Goal: Information Seeking & Learning: Compare options

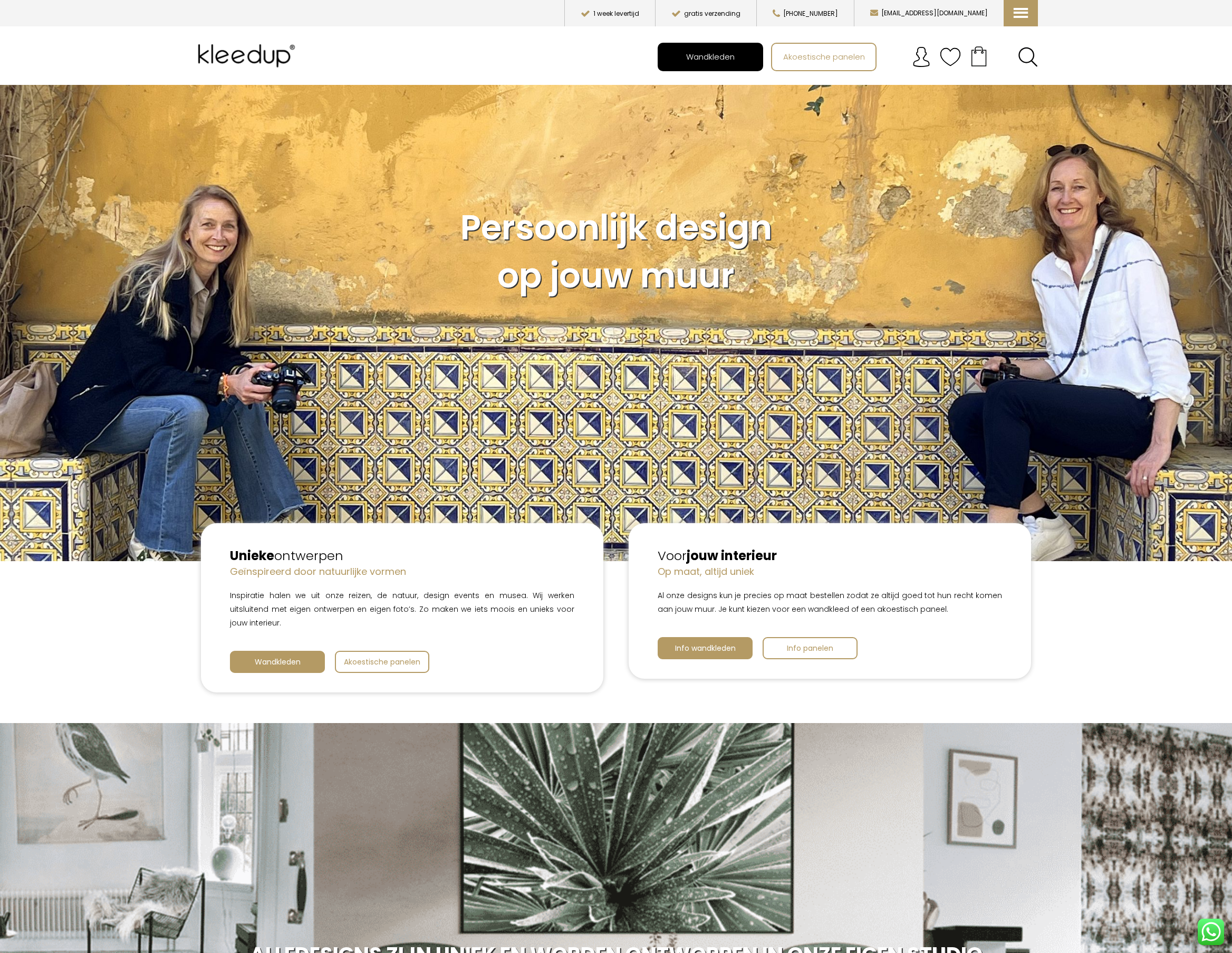
click at [713, 66] on span "Wandkleden" at bounding box center [710, 56] width 60 height 20
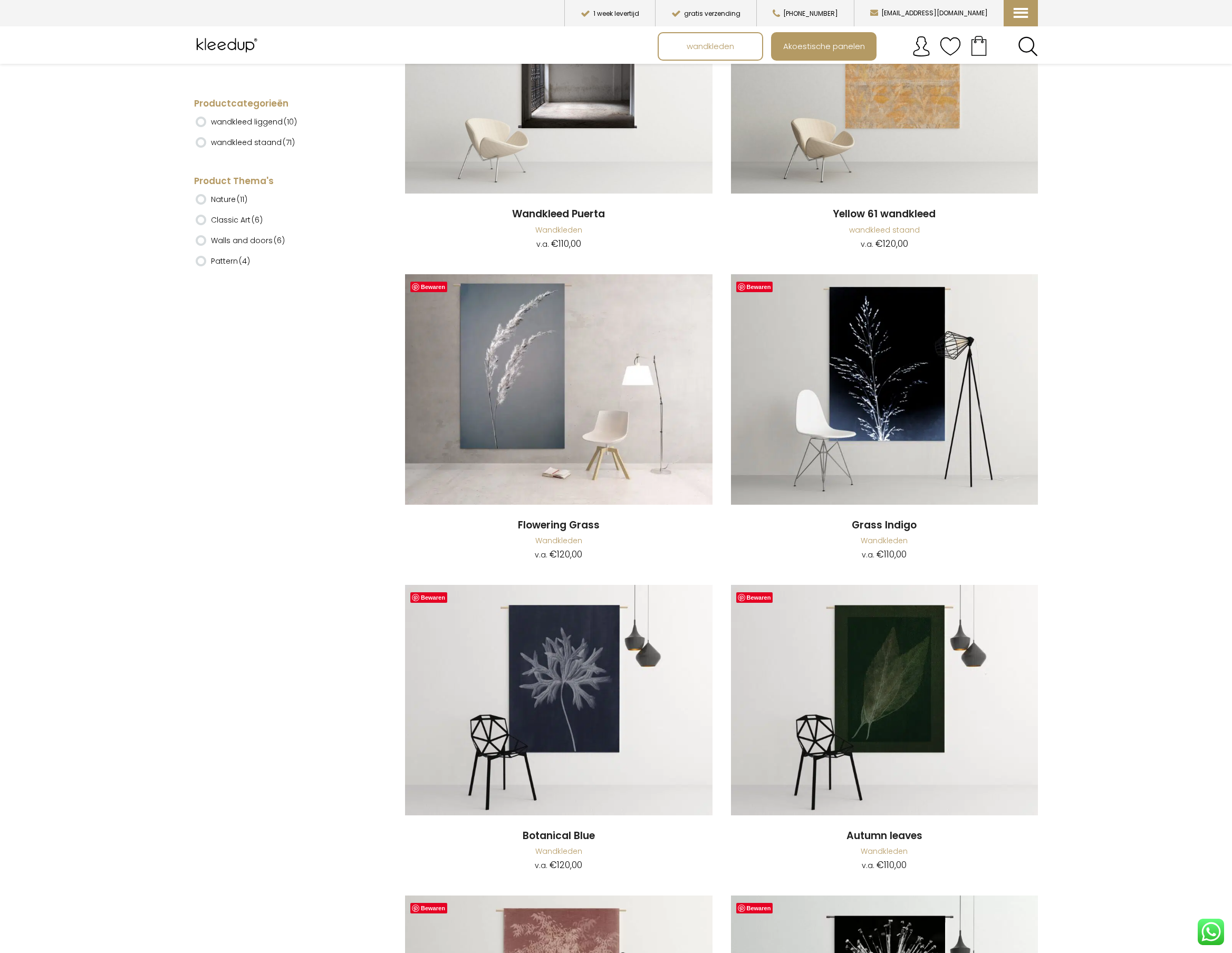
scroll to position [4434, 0]
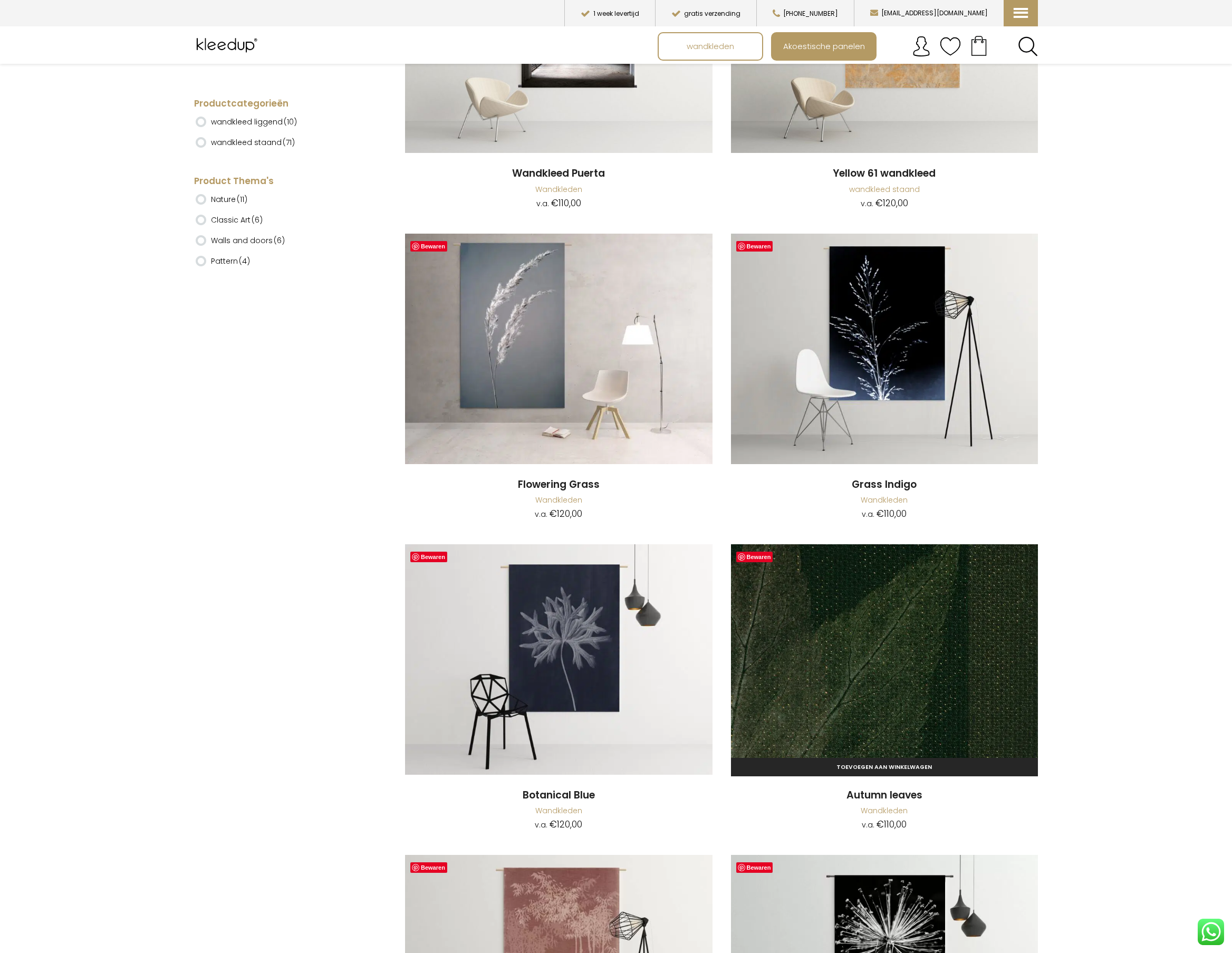
click at [899, 688] on img at bounding box center [885, 659] width 308 height 230
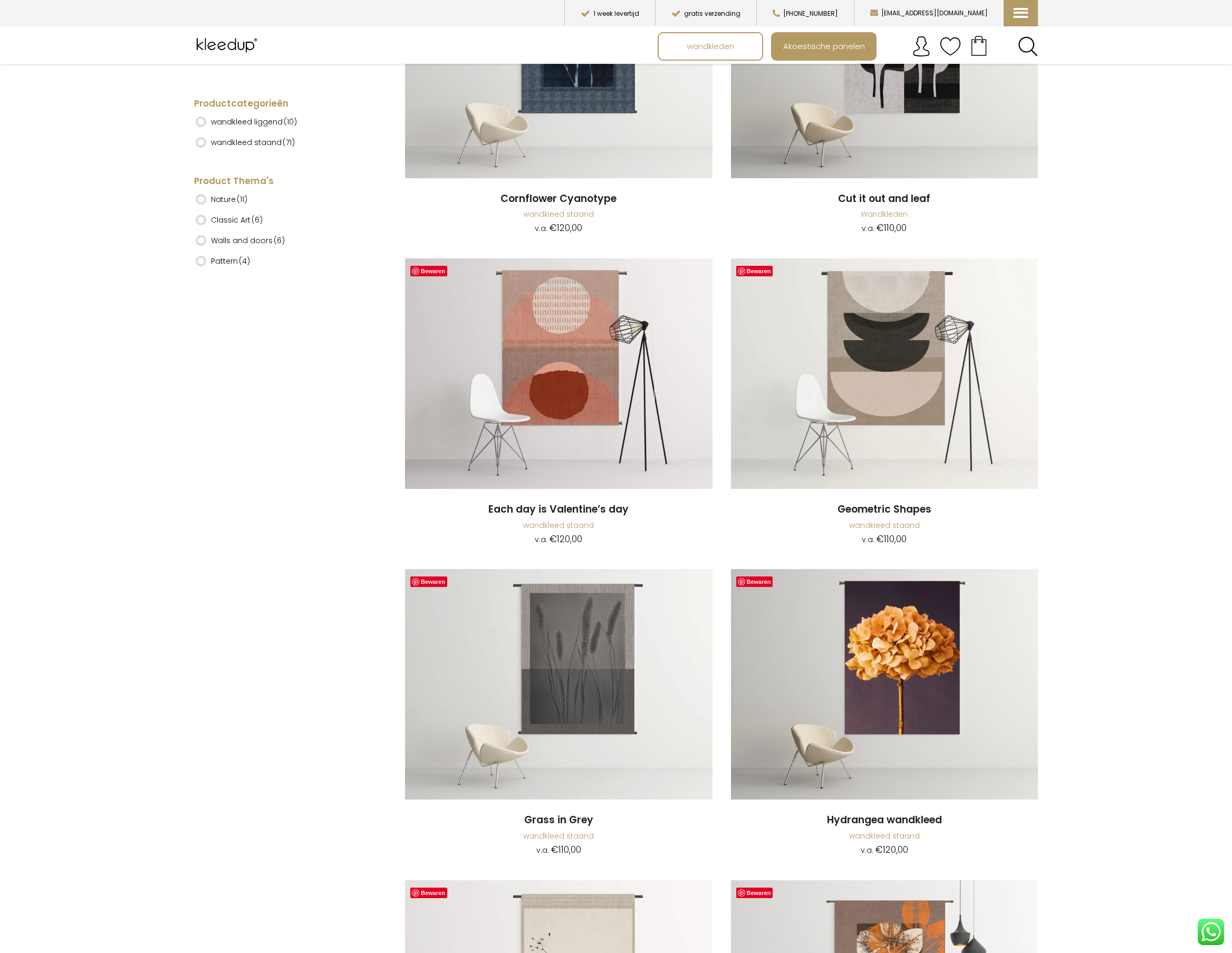
scroll to position [1301, 0]
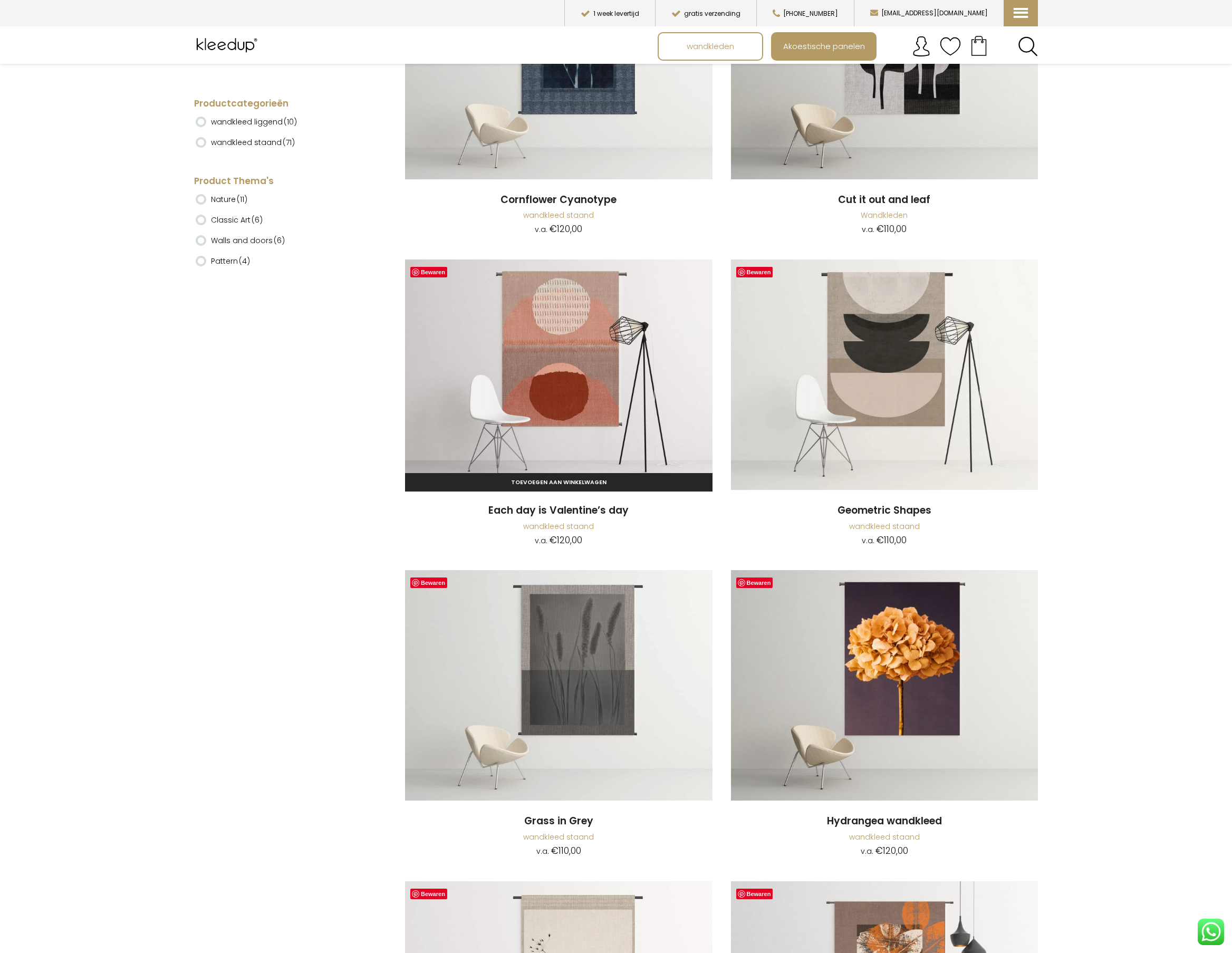
click at [601, 370] on img at bounding box center [559, 375] width 308 height 230
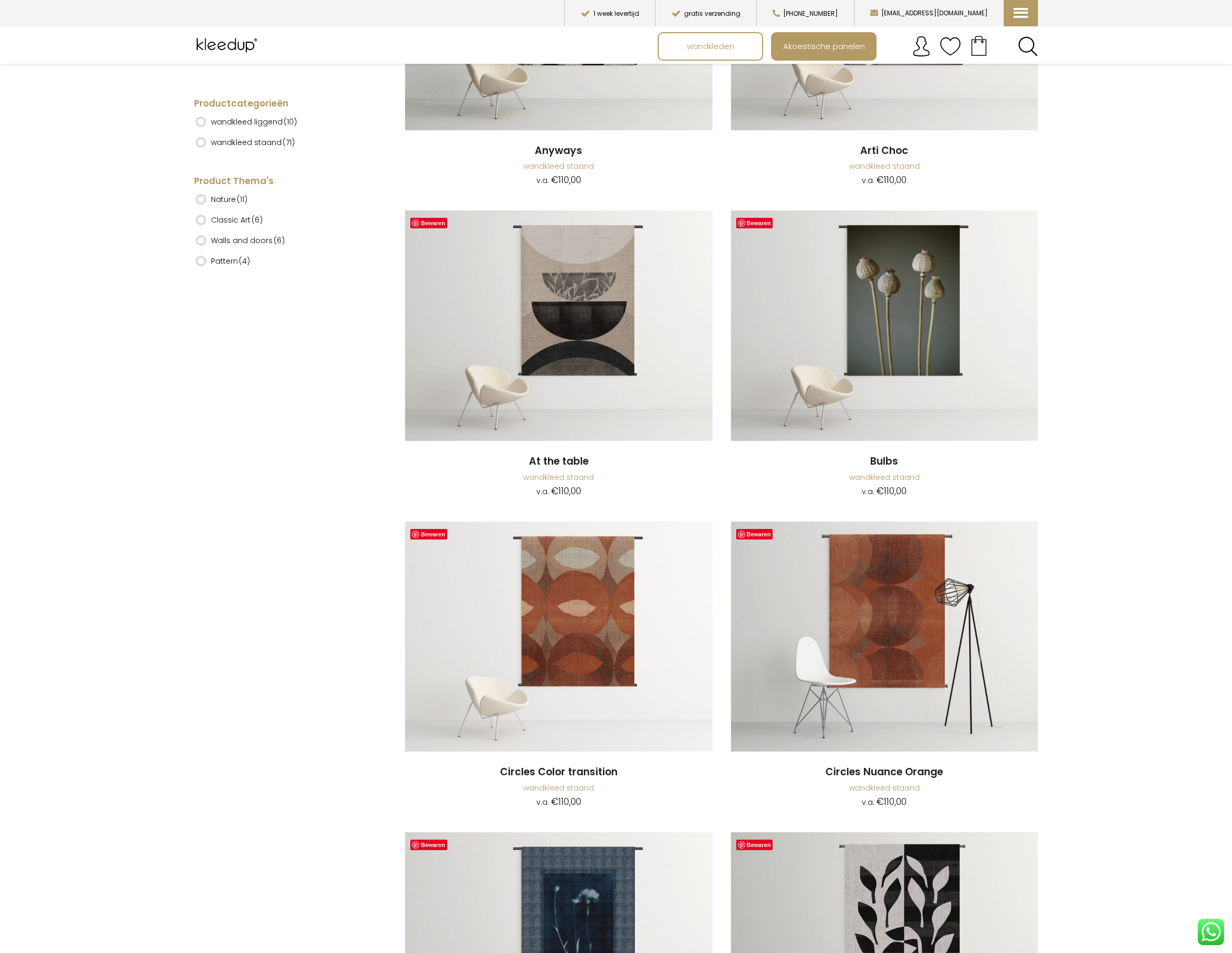
scroll to position [495, 0]
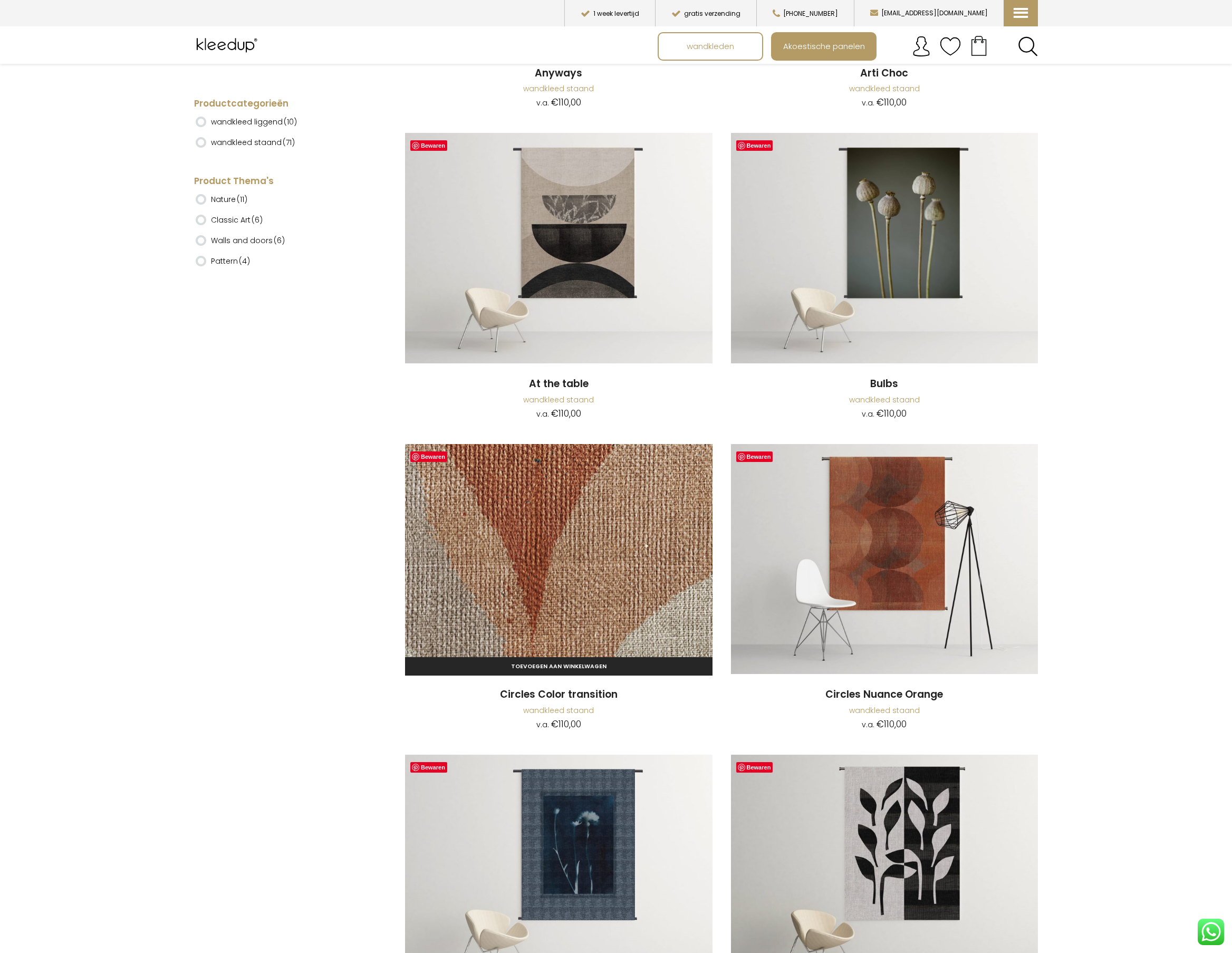
click at [611, 563] on img at bounding box center [559, 559] width 308 height 230
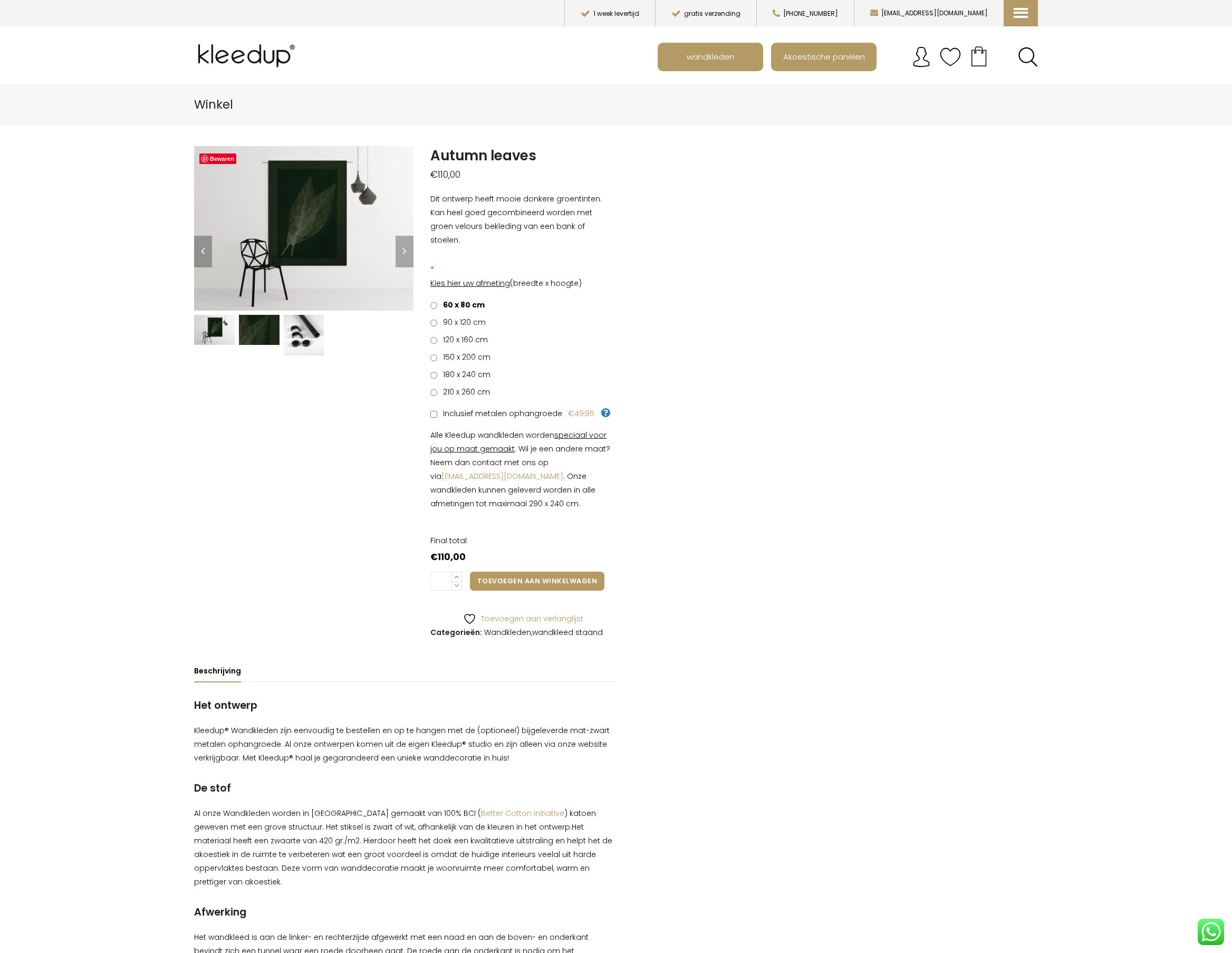
click at [260, 326] on img at bounding box center [259, 330] width 41 height 30
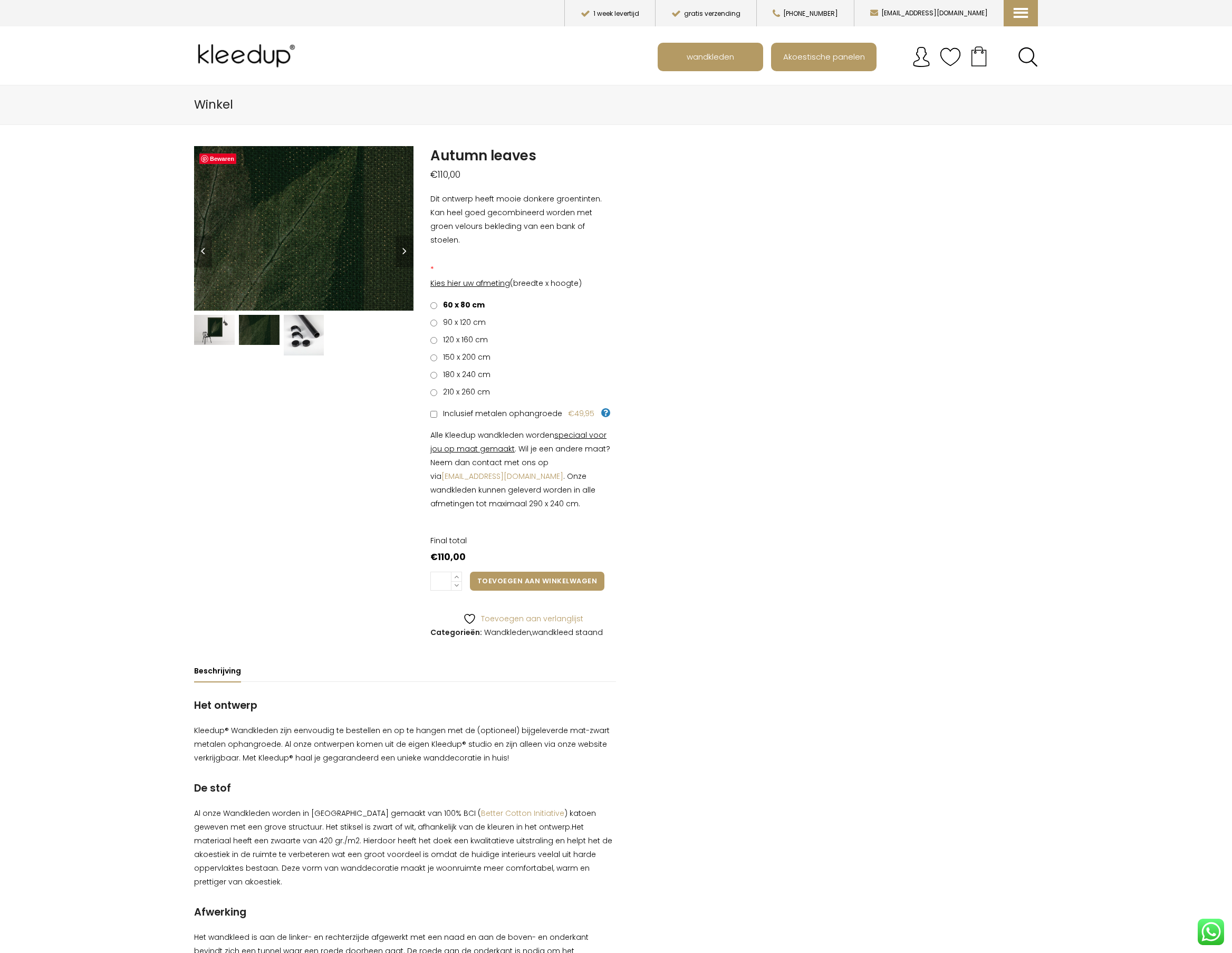
click at [208, 315] on img at bounding box center [214, 330] width 41 height 30
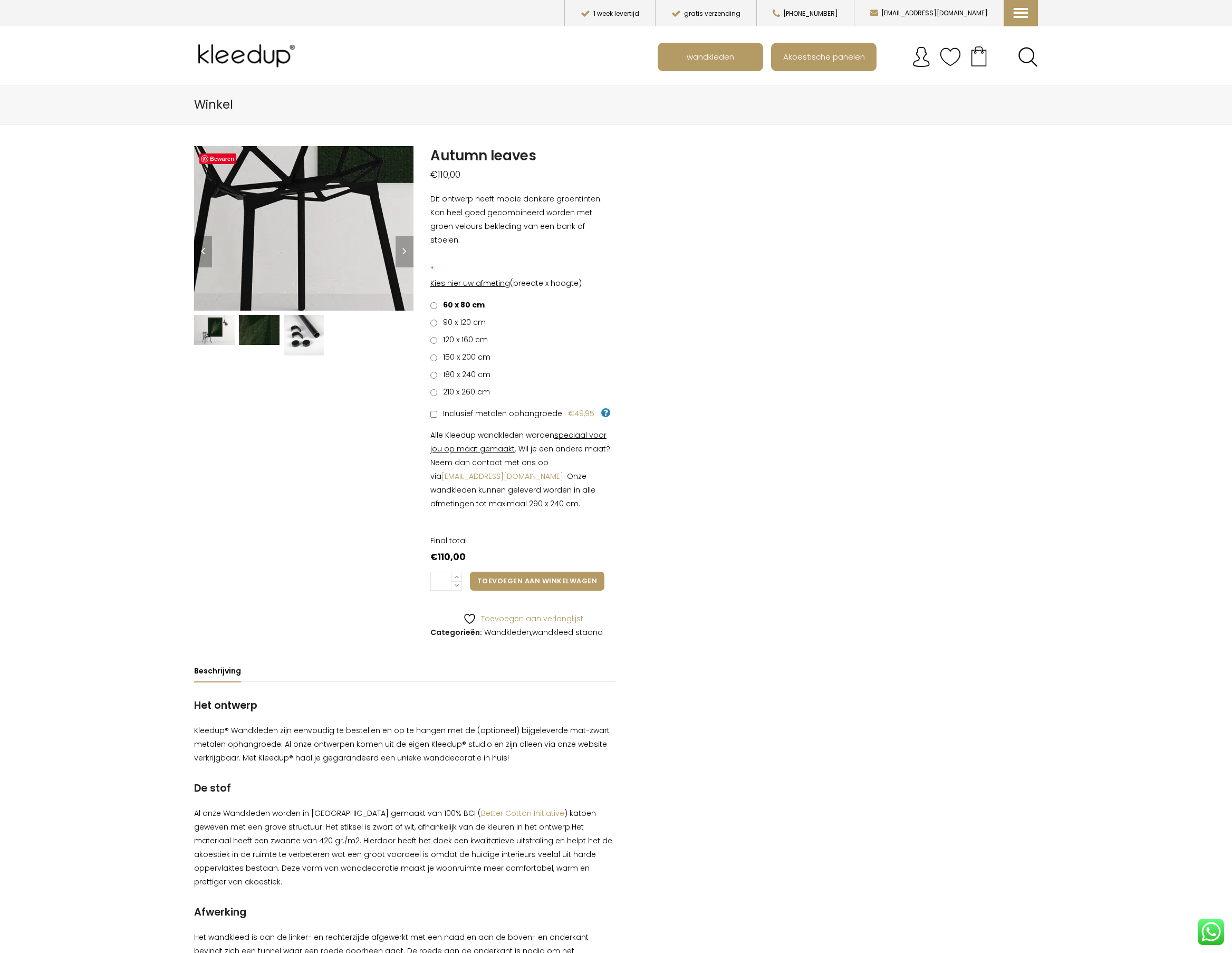
click at [285, 249] on img at bounding box center [488, 3] width 1055 height 791
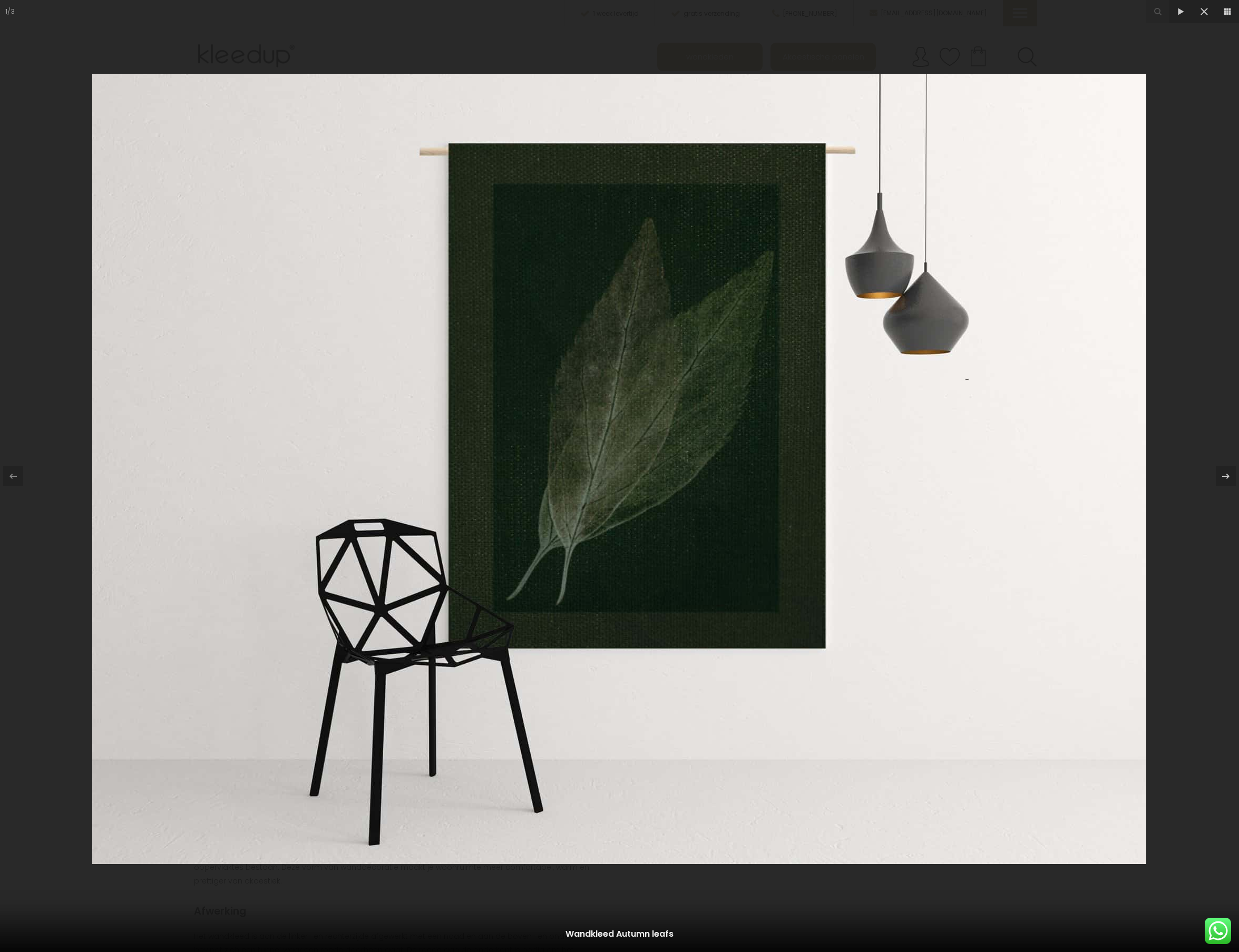
drag, startPoint x: 34, startPoint y: 20, endPoint x: 92, endPoint y: 24, distance: 58.1
click at [35, 20] on div at bounding box center [620, 476] width 1239 height 952
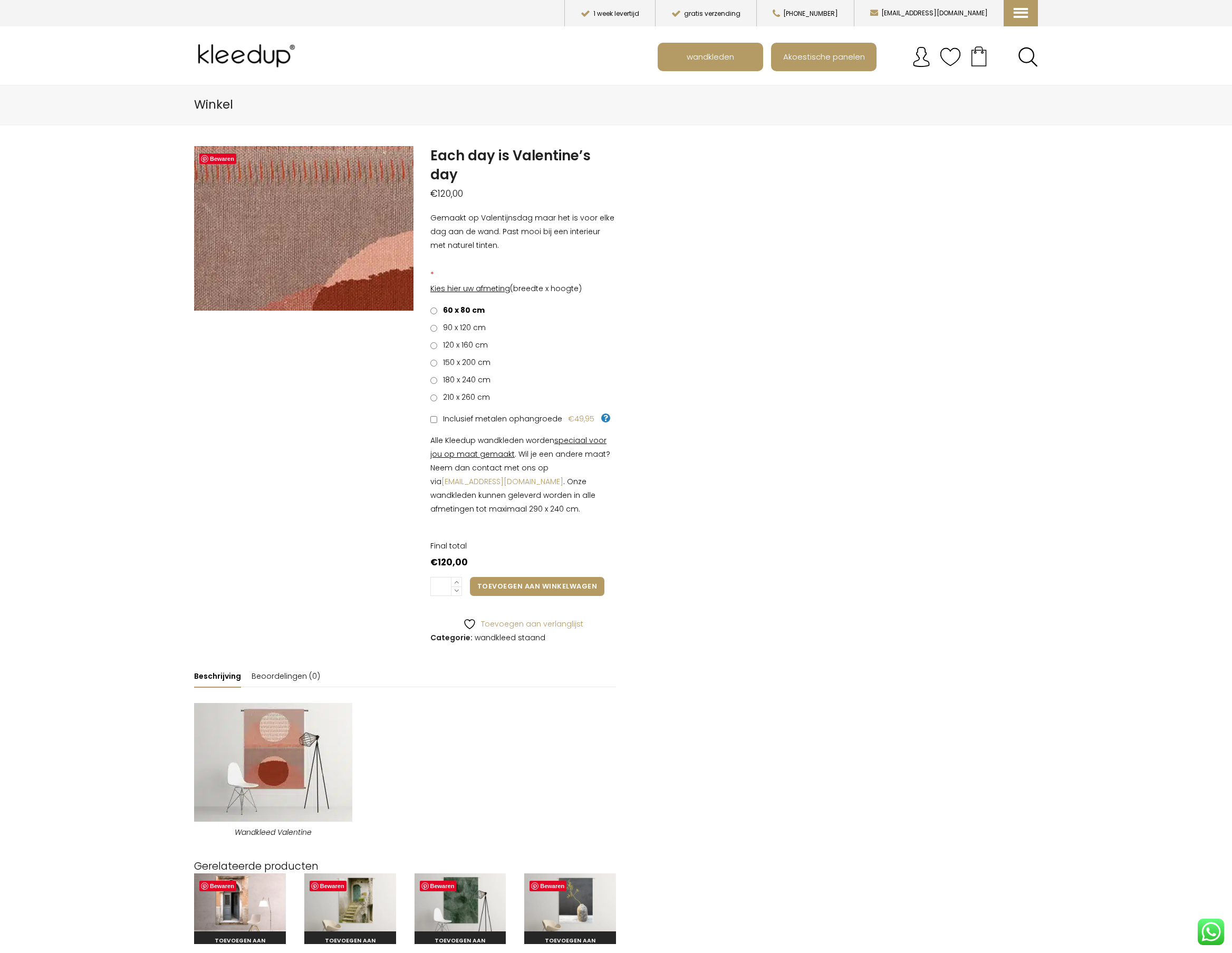
click at [279, 218] on img at bounding box center [432, 279] width 1351 height 1013
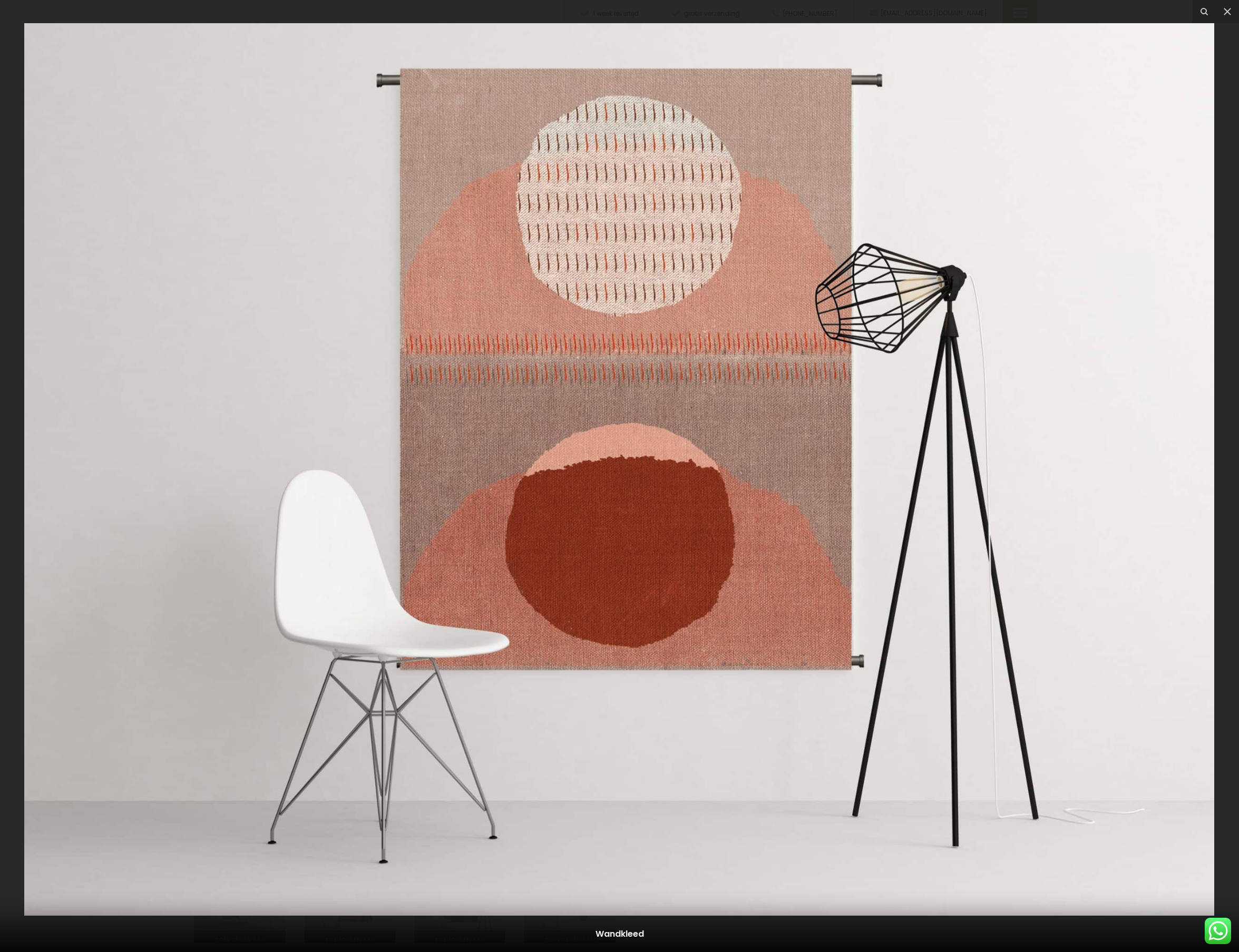
click at [15, 64] on div at bounding box center [620, 476] width 1239 height 952
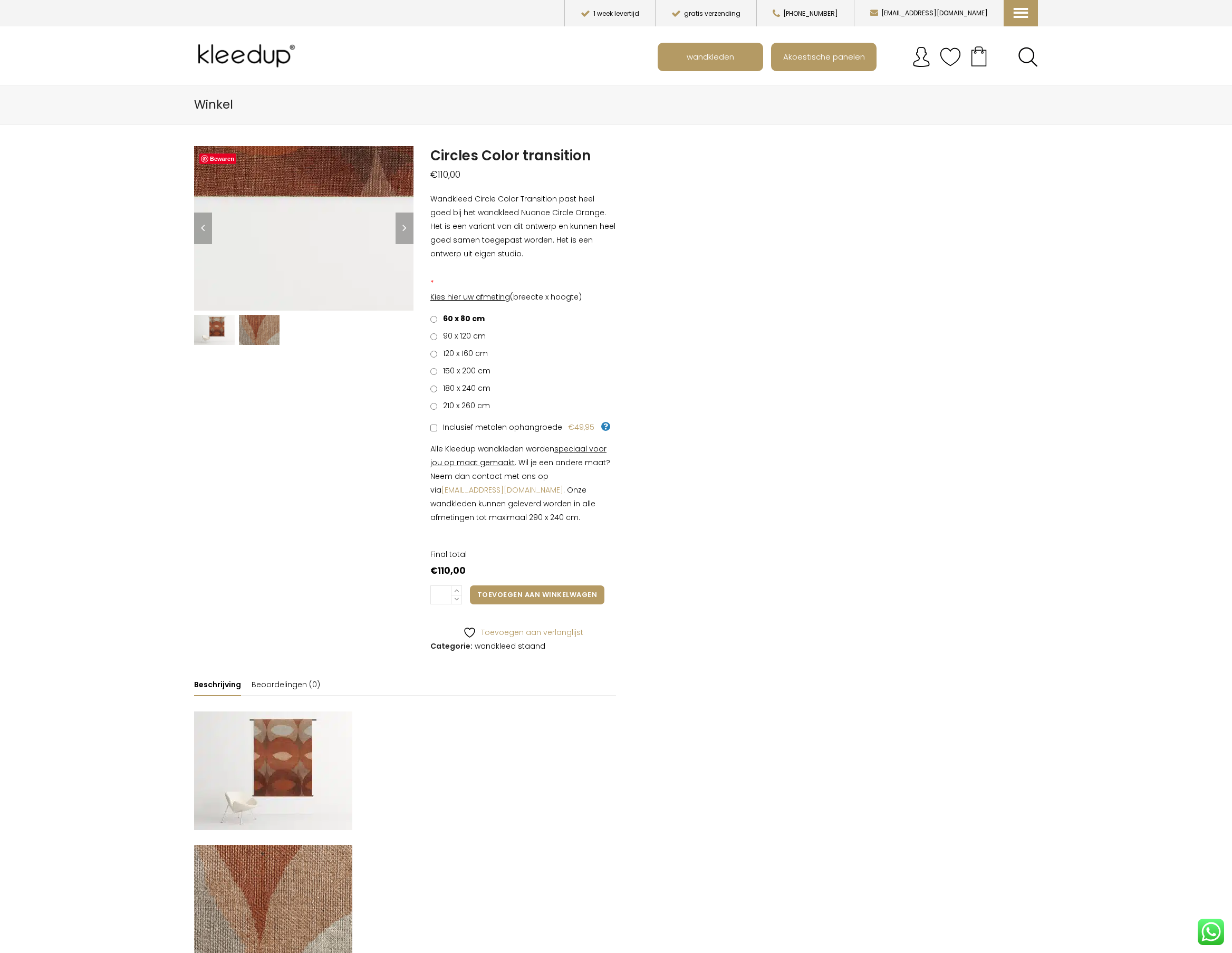
click at [335, 282] on img at bounding box center [187, 25] width 1055 height 791
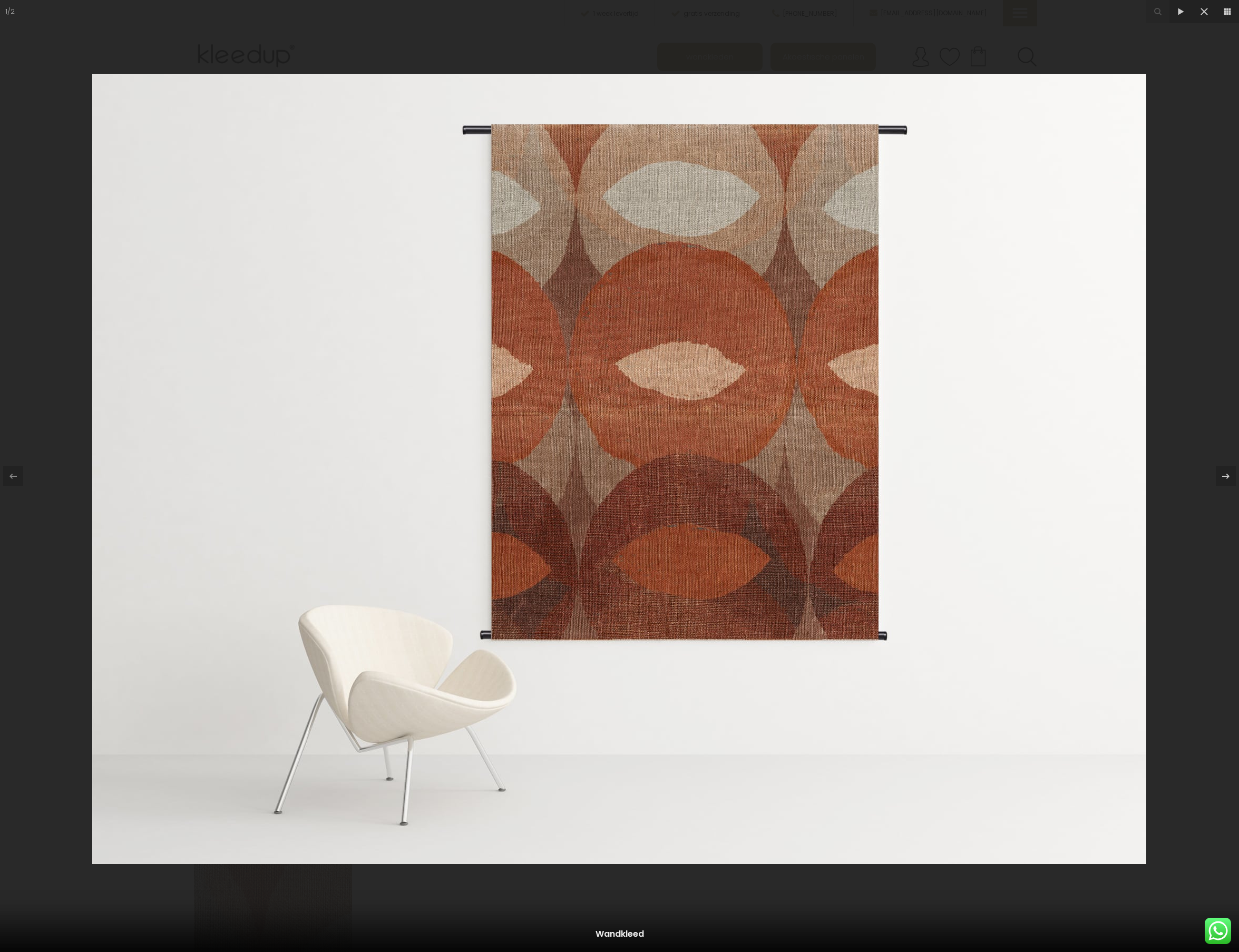
click at [50, 300] on div at bounding box center [620, 476] width 1239 height 952
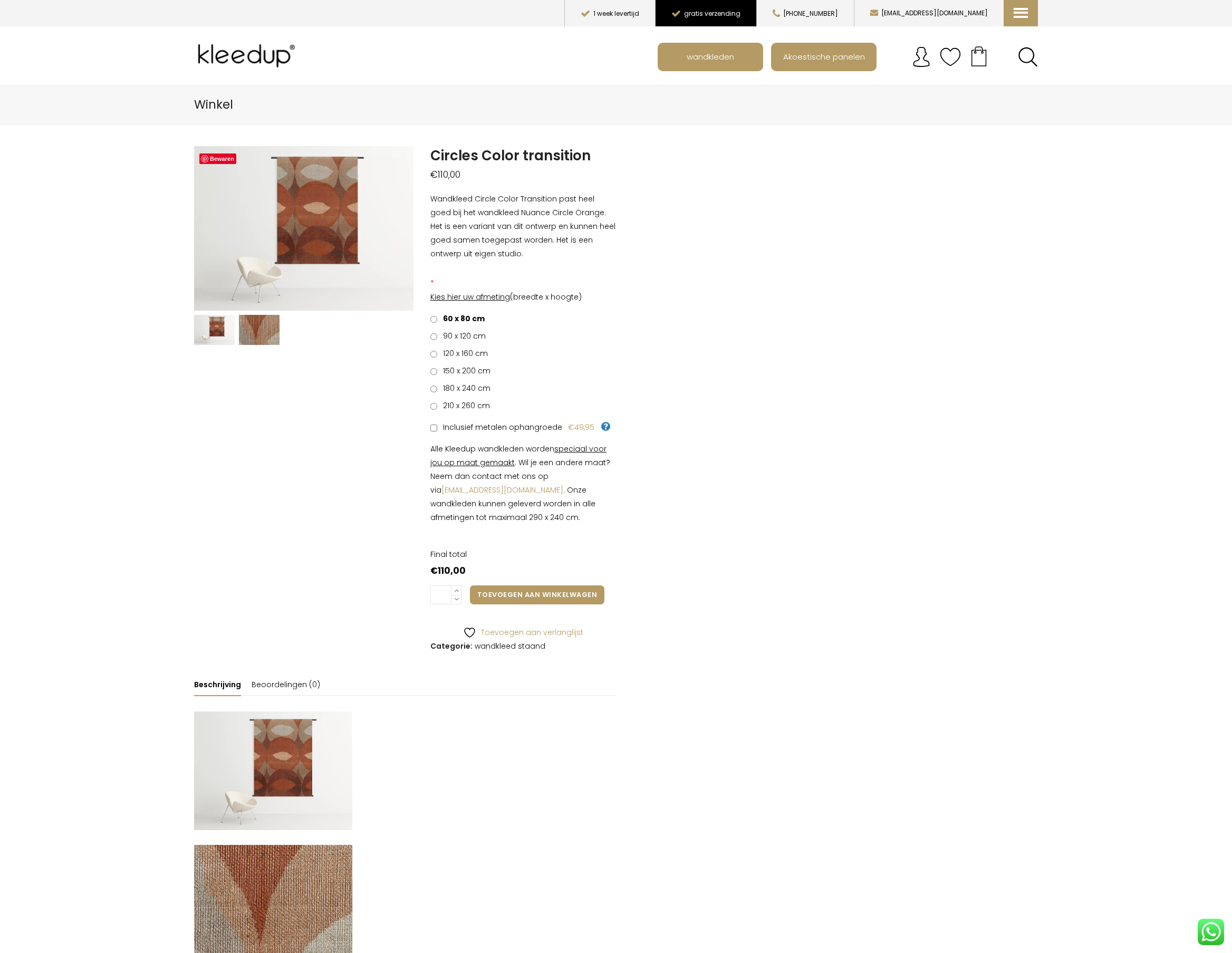
drag, startPoint x: 898, startPoint y: 13, endPoint x: 813, endPoint y: 20, distance: 85.3
click at [813, 19] on div "Menu menu1 Home Akoestische Panelen wandkleden Mijn account Contact [EMAIL_ADDR…" at bounding box center [616, 13] width 844 height 26
click at [1040, 370] on main "Winkel Bewaren Previous Next Circles Color transition Gewaardeerd 0 uit 5 ( be …" at bounding box center [616, 647] width 1232 height 1123
click at [44, 358] on main "Winkel Bewaren Previous Next Circles Color transition Gewaardeerd 0 uit 5 ( be …" at bounding box center [616, 647] width 1232 height 1123
